Goal: Information Seeking & Learning: Learn about a topic

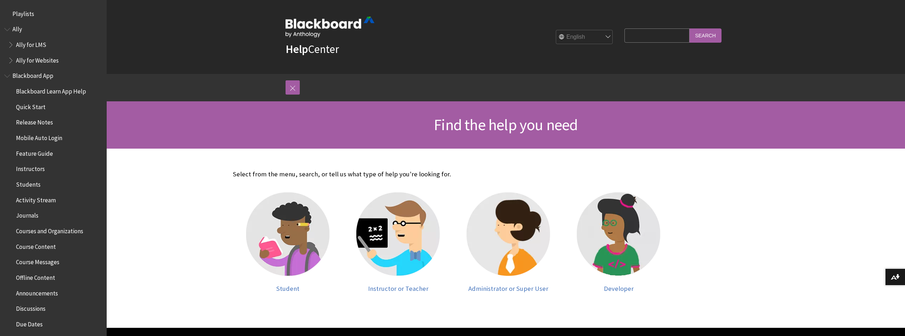
click at [624, 43] on fieldset "Search Query Search" at bounding box center [673, 36] width 105 height 21
click at [634, 34] on input "Search Query" at bounding box center [657, 35] width 65 height 14
type input "privileges"
click at [690, 28] on input "Search" at bounding box center [706, 35] width 32 height 14
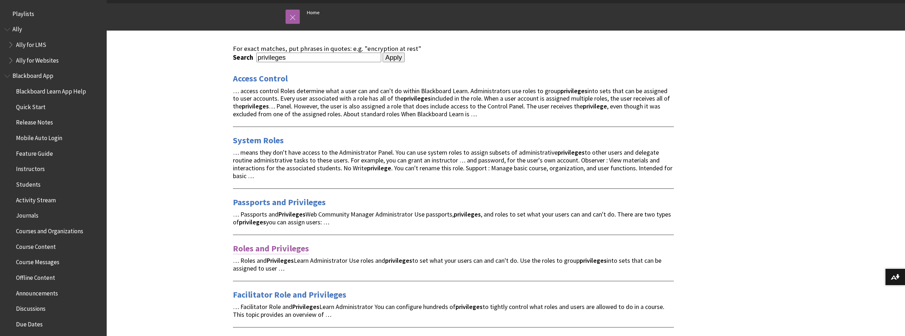
scroll to position [71, 0]
click at [283, 246] on link "Roles and Privileges" at bounding box center [271, 248] width 76 height 11
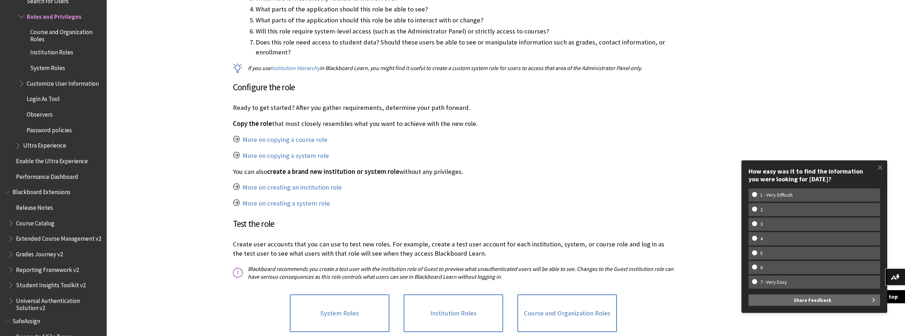
scroll to position [1494, 0]
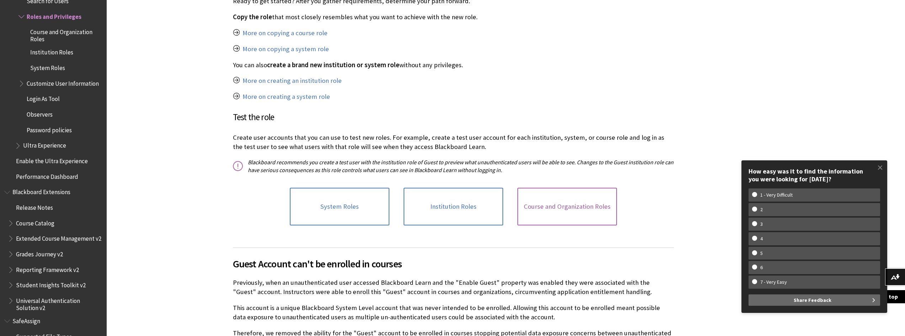
click at [555, 188] on link "Course and Organization Roles" at bounding box center [568, 207] width 100 height 38
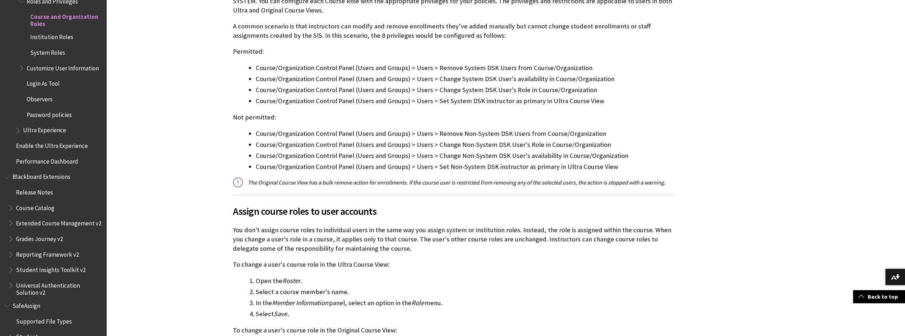
scroll to position [2632, 0]
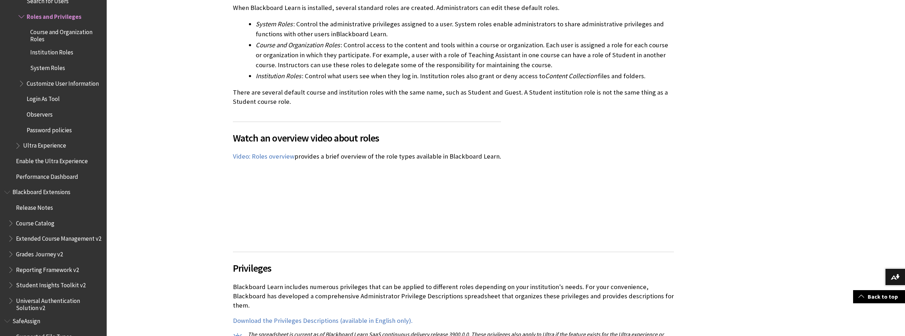
scroll to position [427, 0]
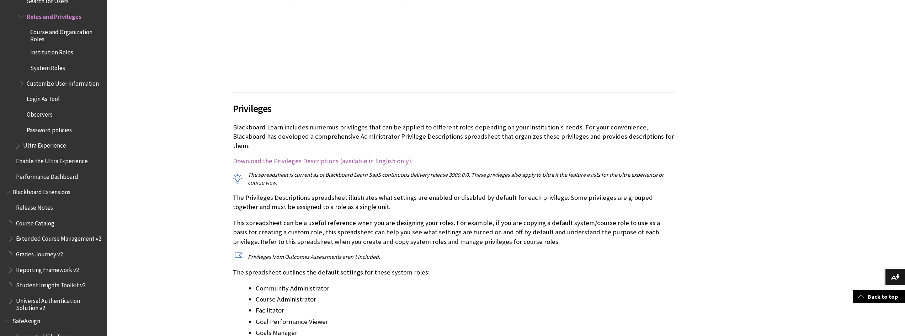
click at [293, 157] on link "Download the Privileges Descriptions (available in English only)." at bounding box center [323, 161] width 180 height 9
